Goal: Use online tool/utility: Use online tool/utility

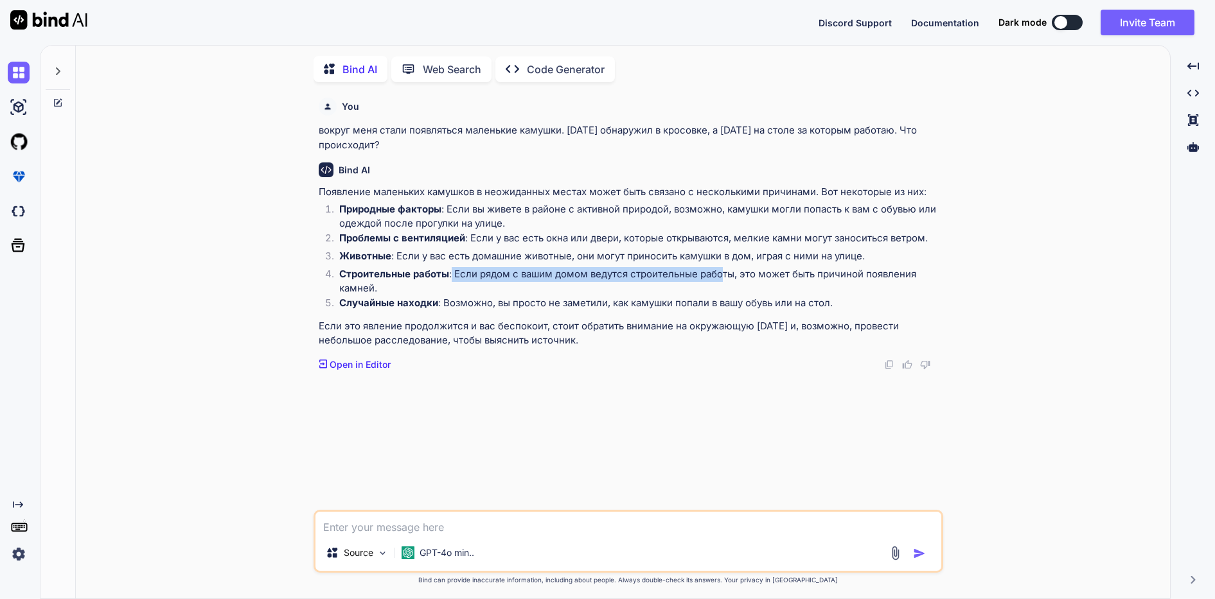
scroll to position [5, 0]
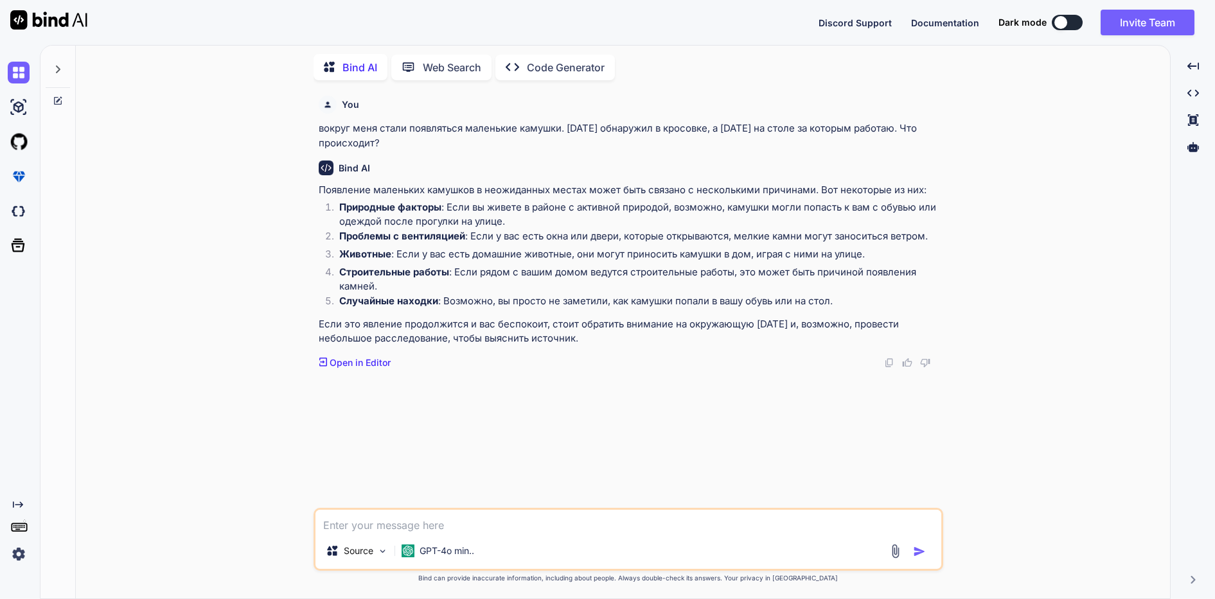
click at [412, 519] on textarea at bounding box center [628, 521] width 626 height 23
type textarea "напиши грамотно"
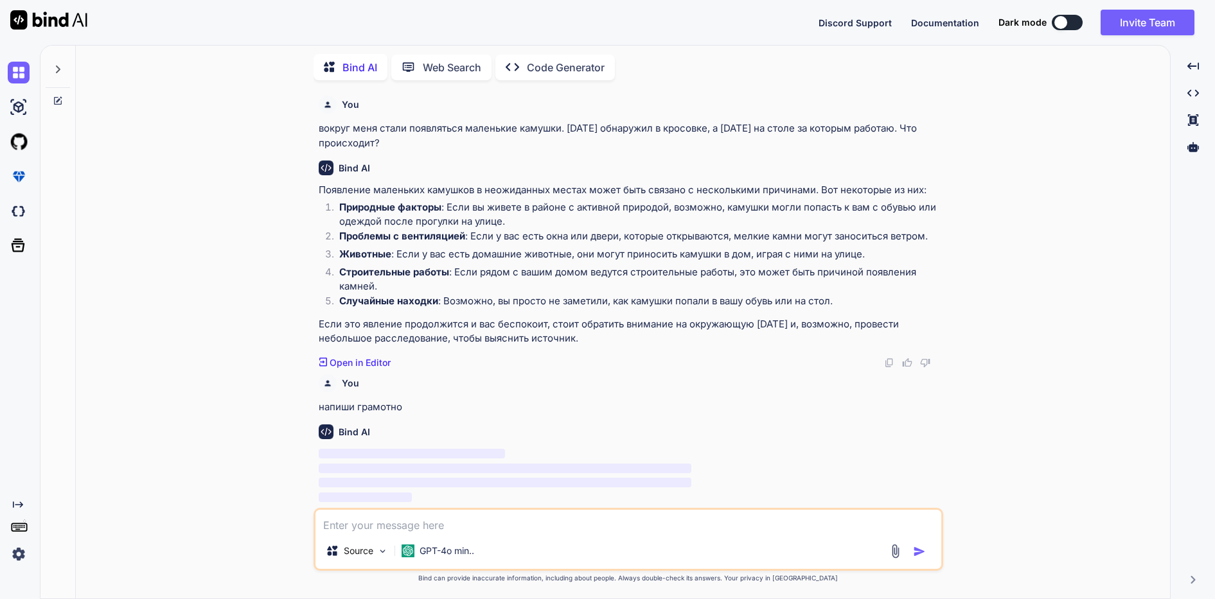
click at [413, 519] on textarea at bounding box center [628, 521] width 626 height 23
paste textarea "Во вложении направляю акты ПСИ и акты по ЛКП. В приглашении на инспекцию по про…"
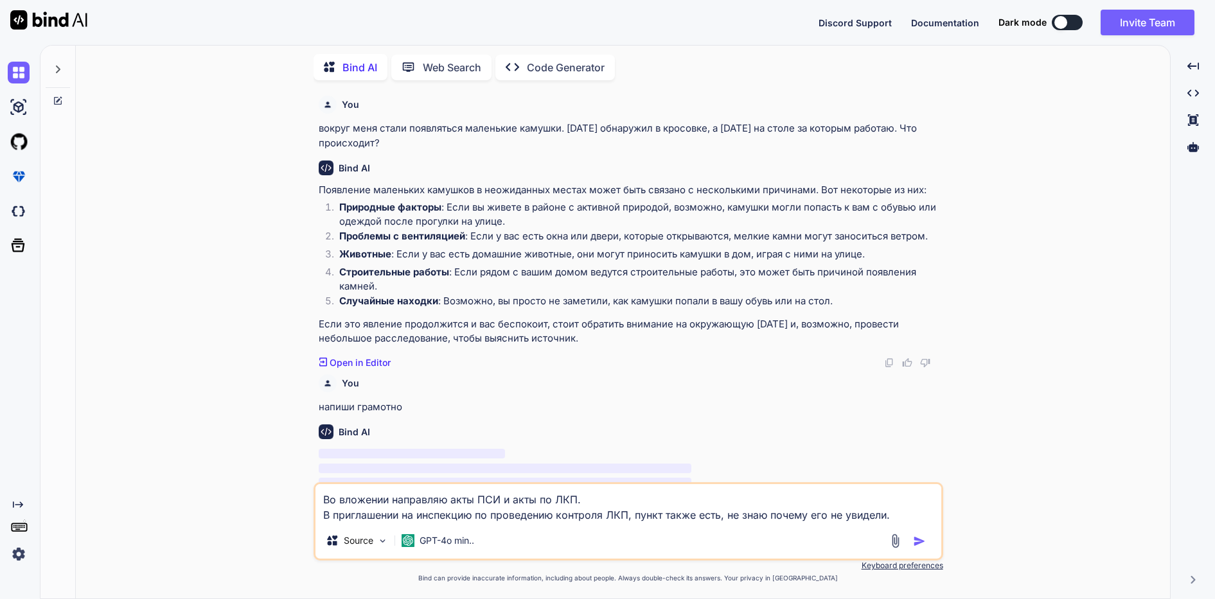
type textarea "Во вложении направляю акты ПСИ и акты по ЛКП. В приглашении на инспекцию по про…"
click at [922, 536] on img "button" at bounding box center [919, 541] width 13 height 13
click at [918, 540] on img "button" at bounding box center [919, 541] width 13 height 13
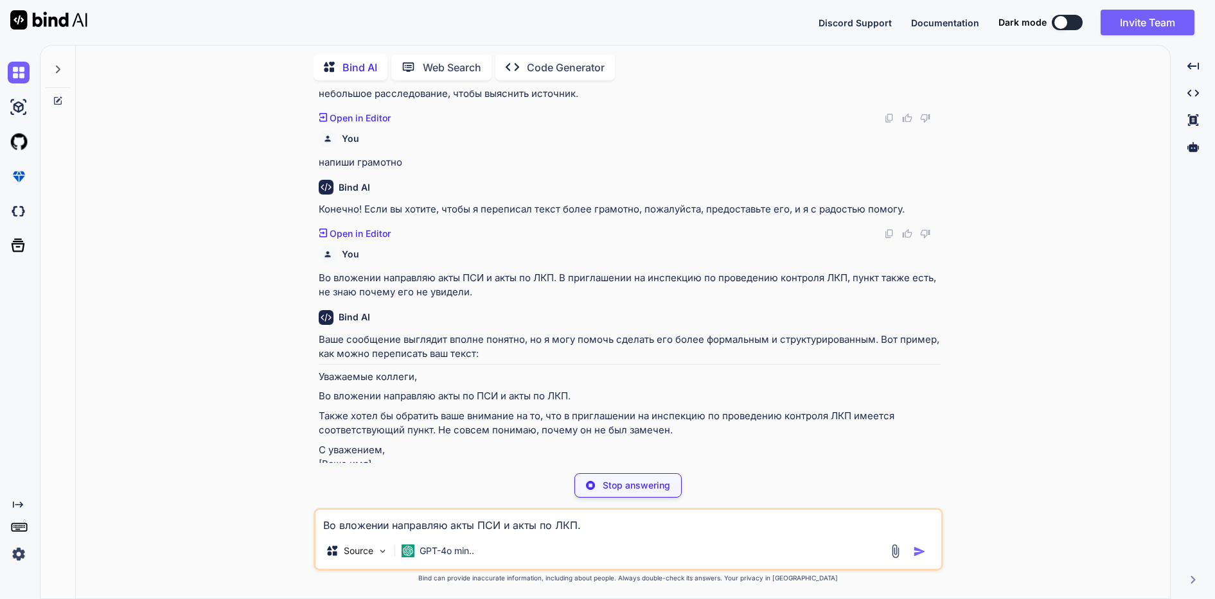
scroll to position [256, 0]
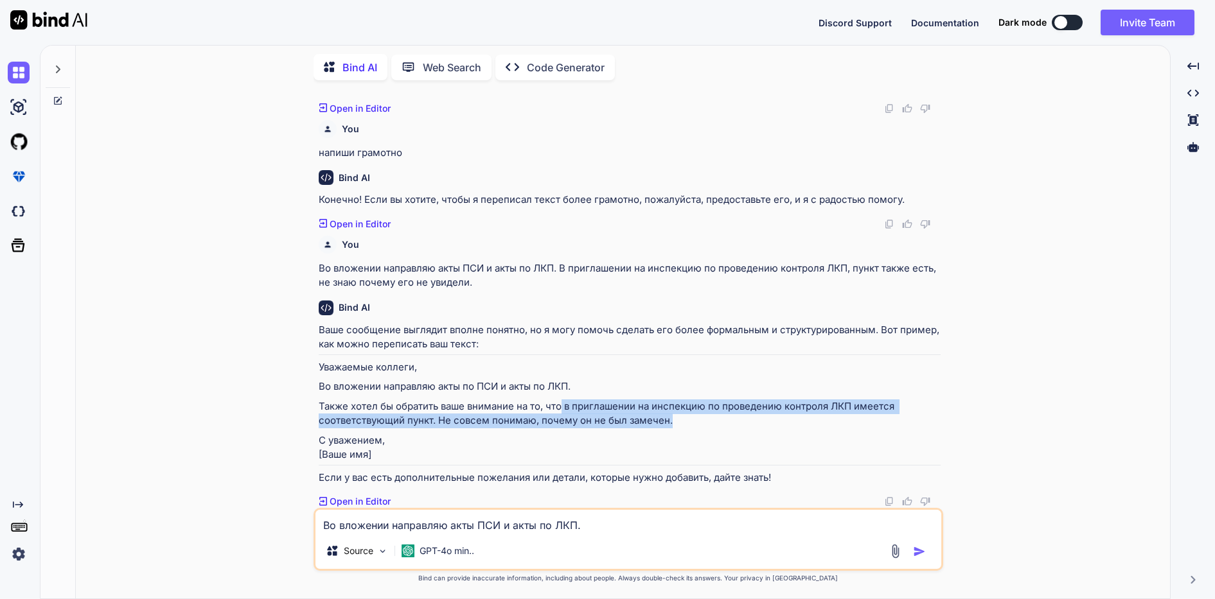
drag, startPoint x: 561, startPoint y: 405, endPoint x: 676, endPoint y: 424, distance: 115.9
click at [676, 424] on p "Также хотел бы обратить ваше внимание на то, что в приглашении на инспекцию по …" at bounding box center [630, 414] width 622 height 29
copy p "в приглашении на инспекцию по проведению контроля ЛКП имеется соответствующий п…"
